Goal: Information Seeking & Learning: Learn about a topic

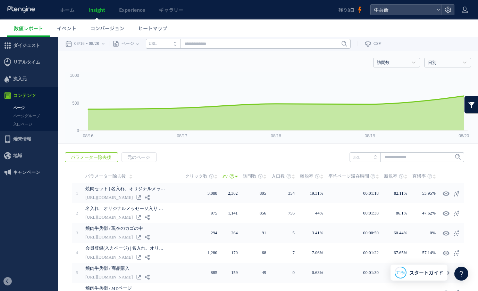
scroll to position [122, 0]
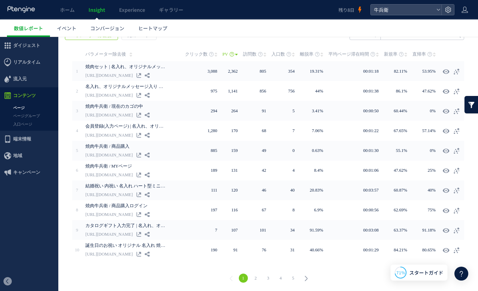
click at [25, 11] on use at bounding box center [20, 9] width 27 height 7
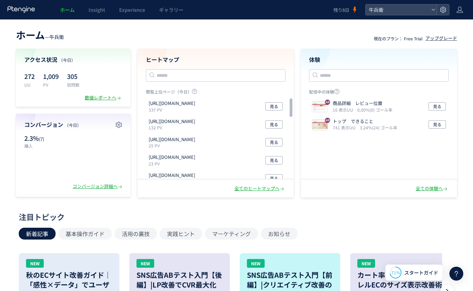
click at [111, 97] on div "数値レポートへ" at bounding box center [104, 97] width 38 height 7
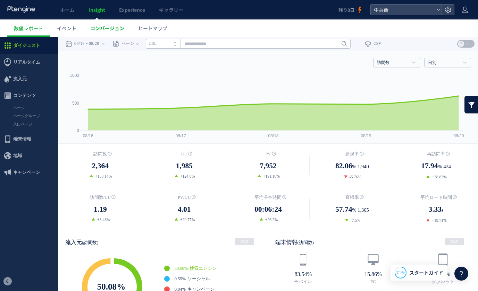
click at [96, 27] on span "コンバージョン" at bounding box center [107, 28] width 34 height 7
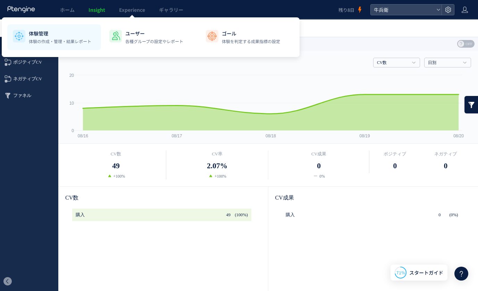
click at [72, 35] on p "体験管理" at bounding box center [60, 33] width 63 height 7
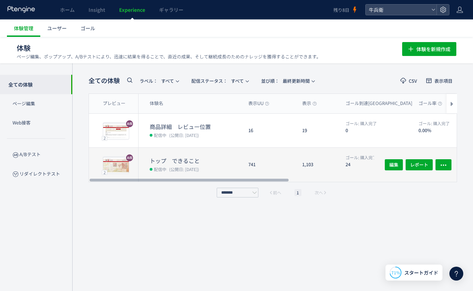
click at [299, 160] on div "1,103" at bounding box center [318, 165] width 43 height 34
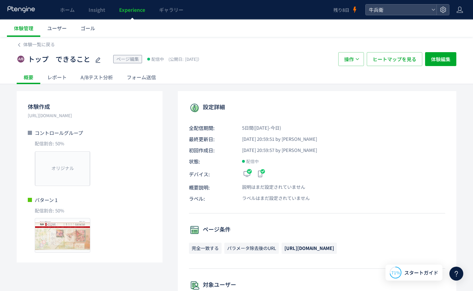
click at [93, 76] on div "A/Bテスト分析" at bounding box center [97, 77] width 46 height 14
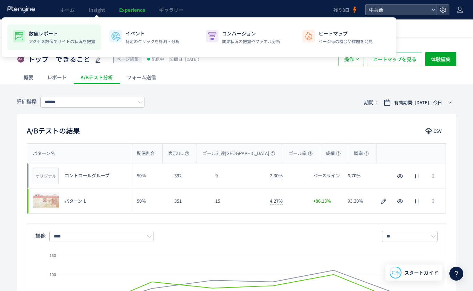
click at [83, 32] on p "数値レポート" at bounding box center [62, 33] width 66 height 7
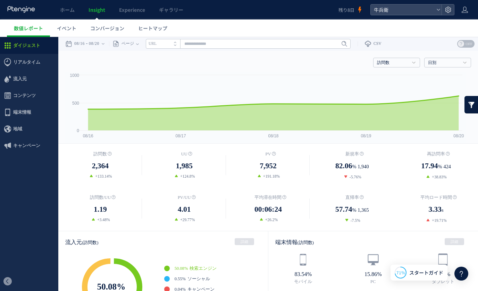
click at [35, 8] on icon at bounding box center [21, 9] width 29 height 7
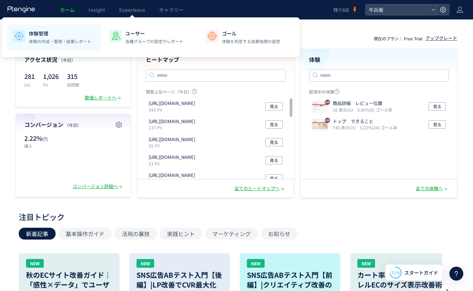
click at [104, 26] on li "体験管理 体験の作成・管理・結果レポート" at bounding box center [151, 37] width 94 height 26
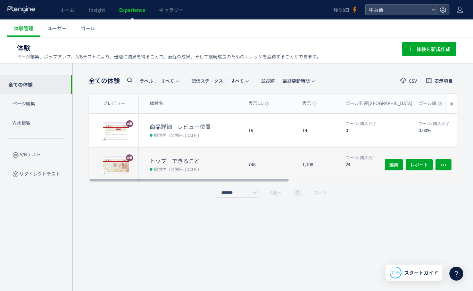
click at [314, 163] on div "1,108" at bounding box center [318, 165] width 43 height 34
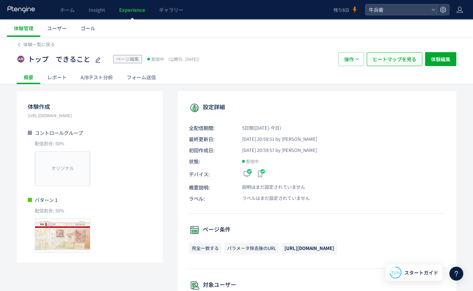
click at [406, 58] on span "ヒートマップを見る" at bounding box center [395, 59] width 44 height 14
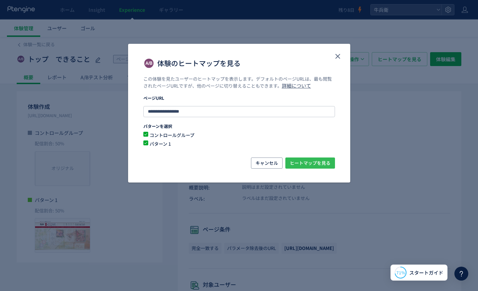
click at [319, 161] on span "ヒートマップを見る" at bounding box center [310, 162] width 41 height 11
